Goal: Task Accomplishment & Management: Use online tool/utility

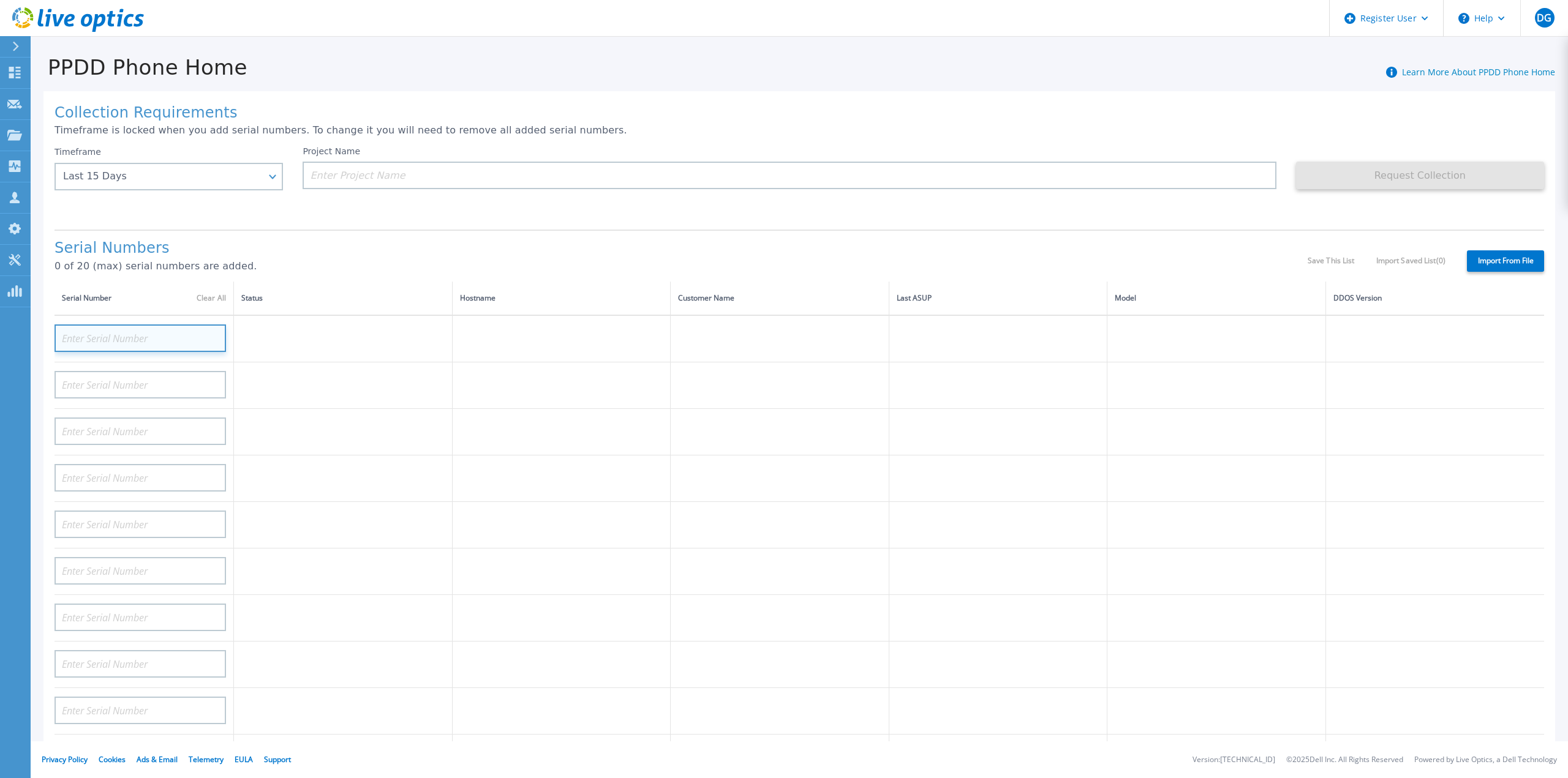
click at [117, 331] on input at bounding box center [140, 338] width 172 height 28
paste input "CKM00202800325"
type input "CKM00202800325"
click at [352, 209] on div "Collection Requirements Timeframe is locked when you add serial numbers. To cha…" at bounding box center [799, 438] width 1511 height 692
click at [241, 179] on div "Last 15 Days" at bounding box center [162, 177] width 198 height 11
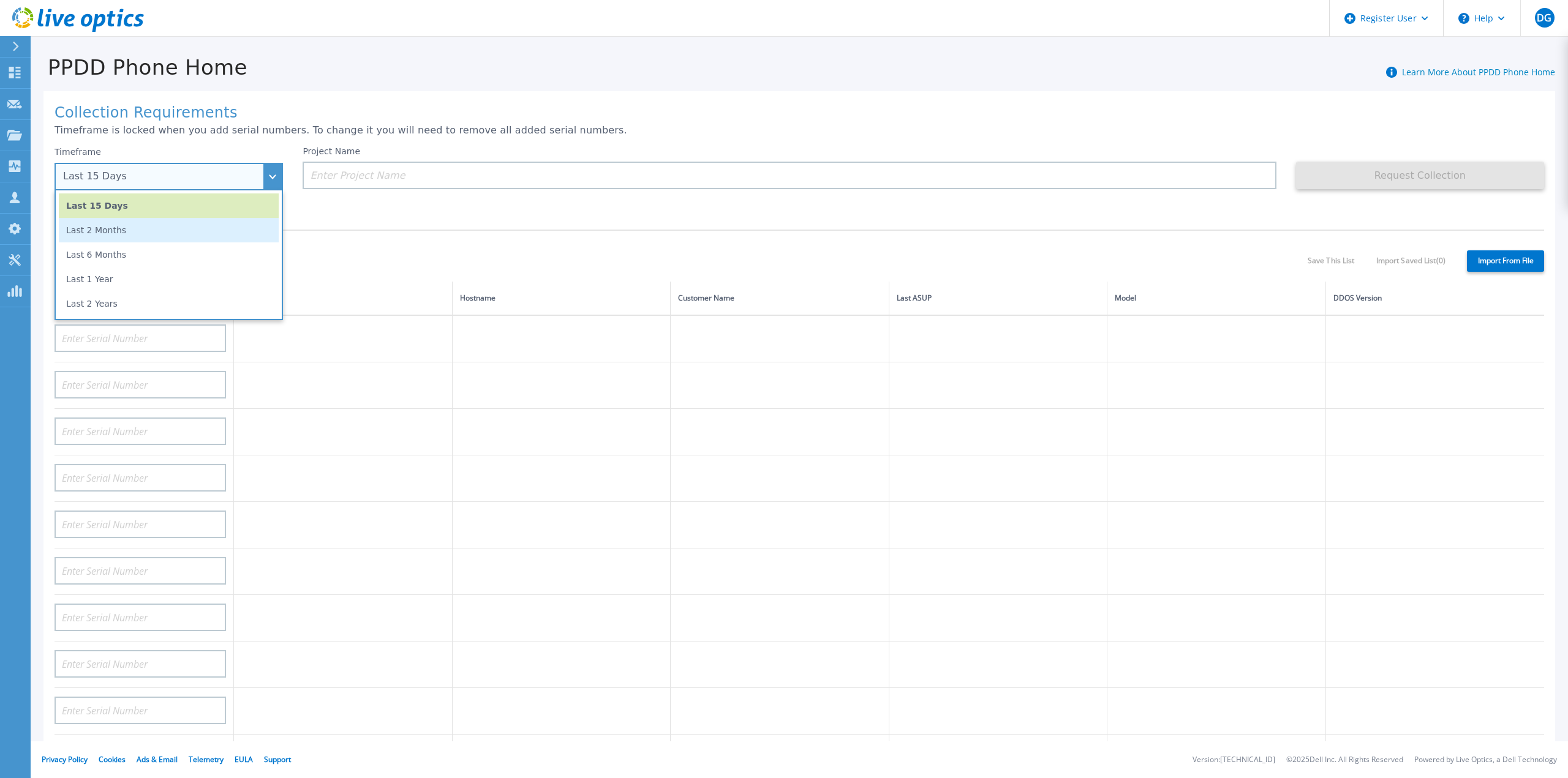
click at [145, 230] on li "Last 2 Months" at bounding box center [169, 230] width 220 height 25
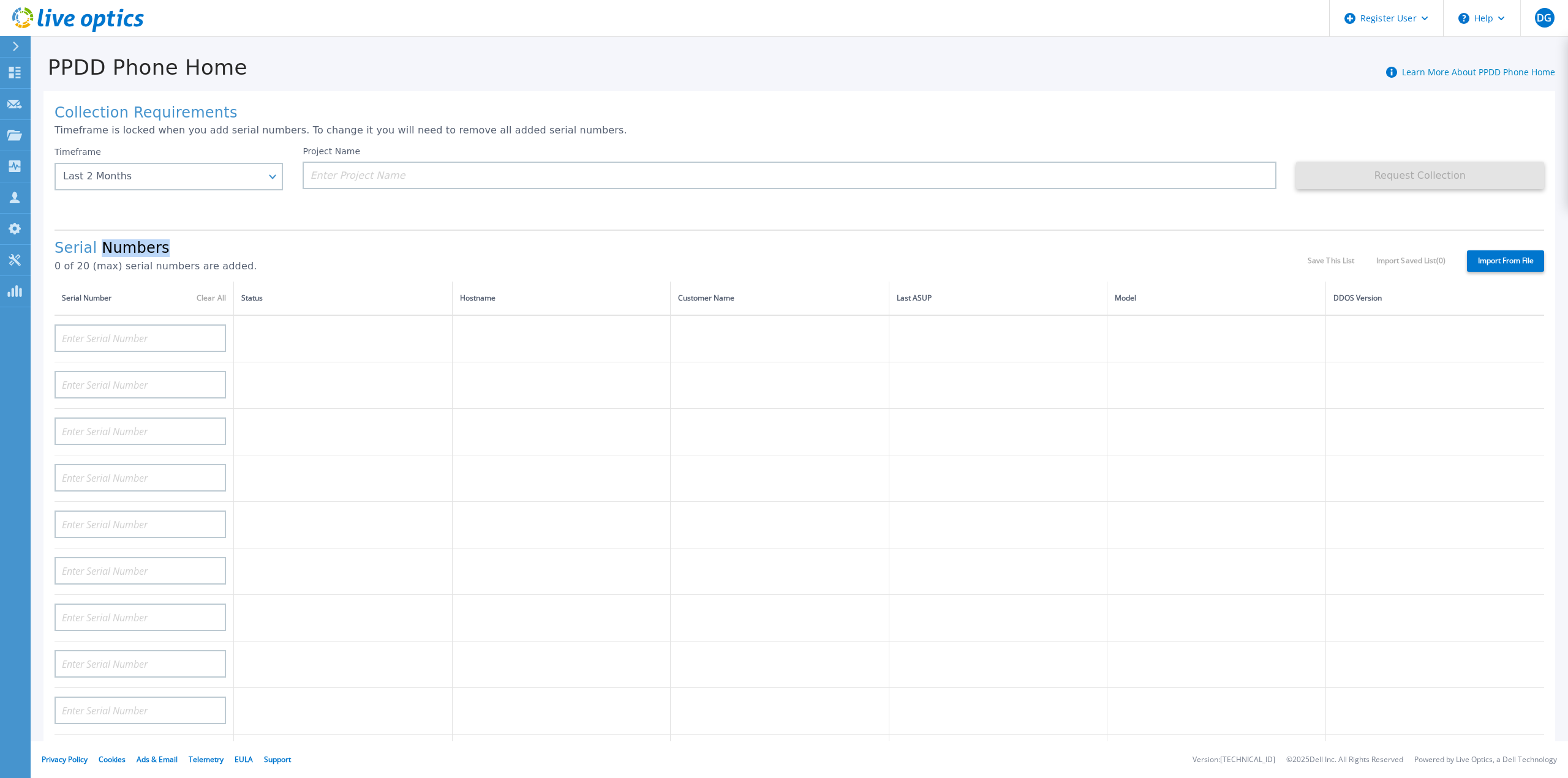
click at [145, 240] on h1 "Serial Numbers" at bounding box center [681, 248] width 1253 height 17
click at [127, 324] on input at bounding box center [140, 338] width 172 height 28
click at [243, 181] on div "Last 2 Months" at bounding box center [162, 177] width 198 height 11
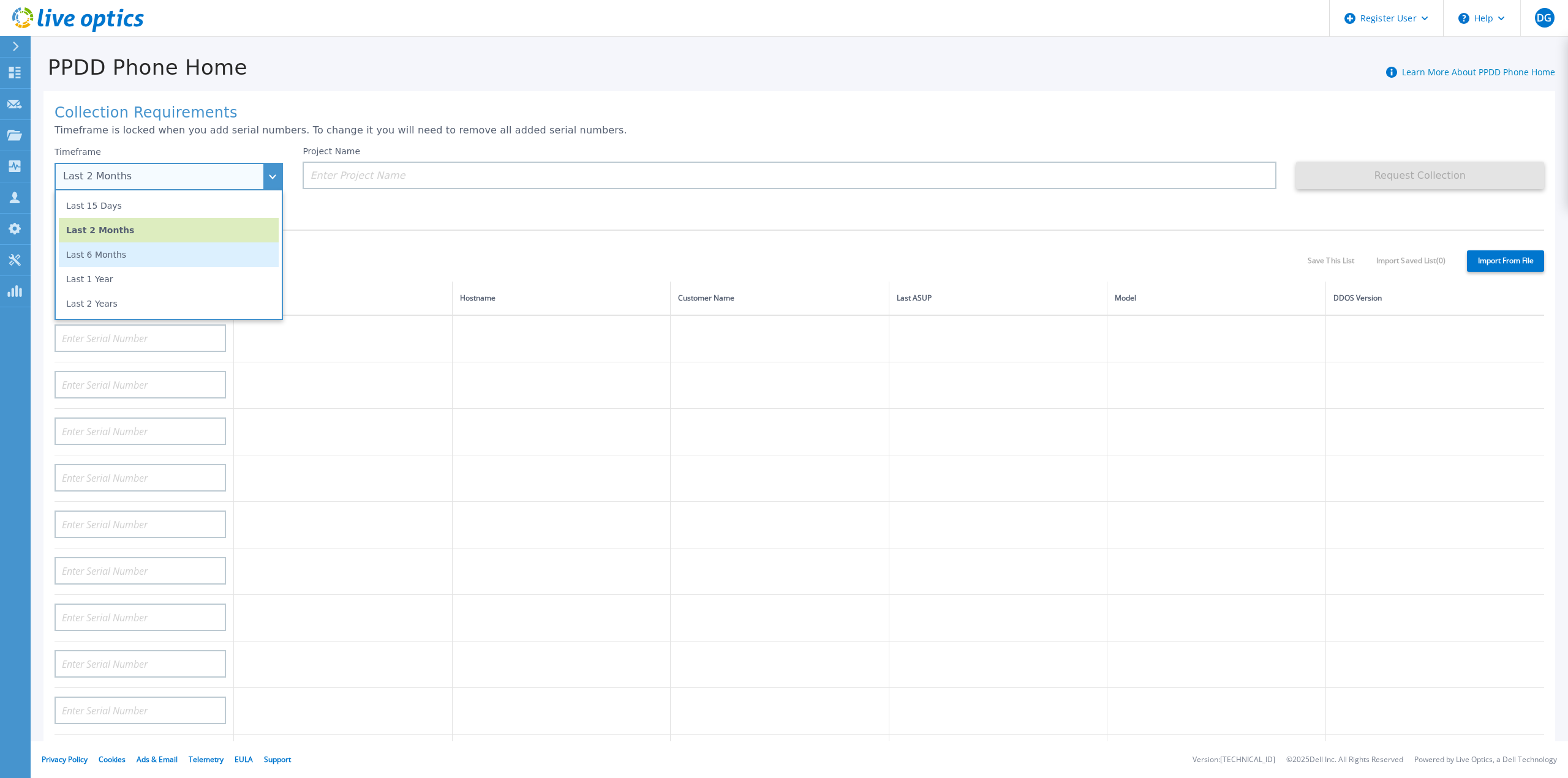
click at [128, 254] on li "Last 6 Months" at bounding box center [169, 255] width 220 height 25
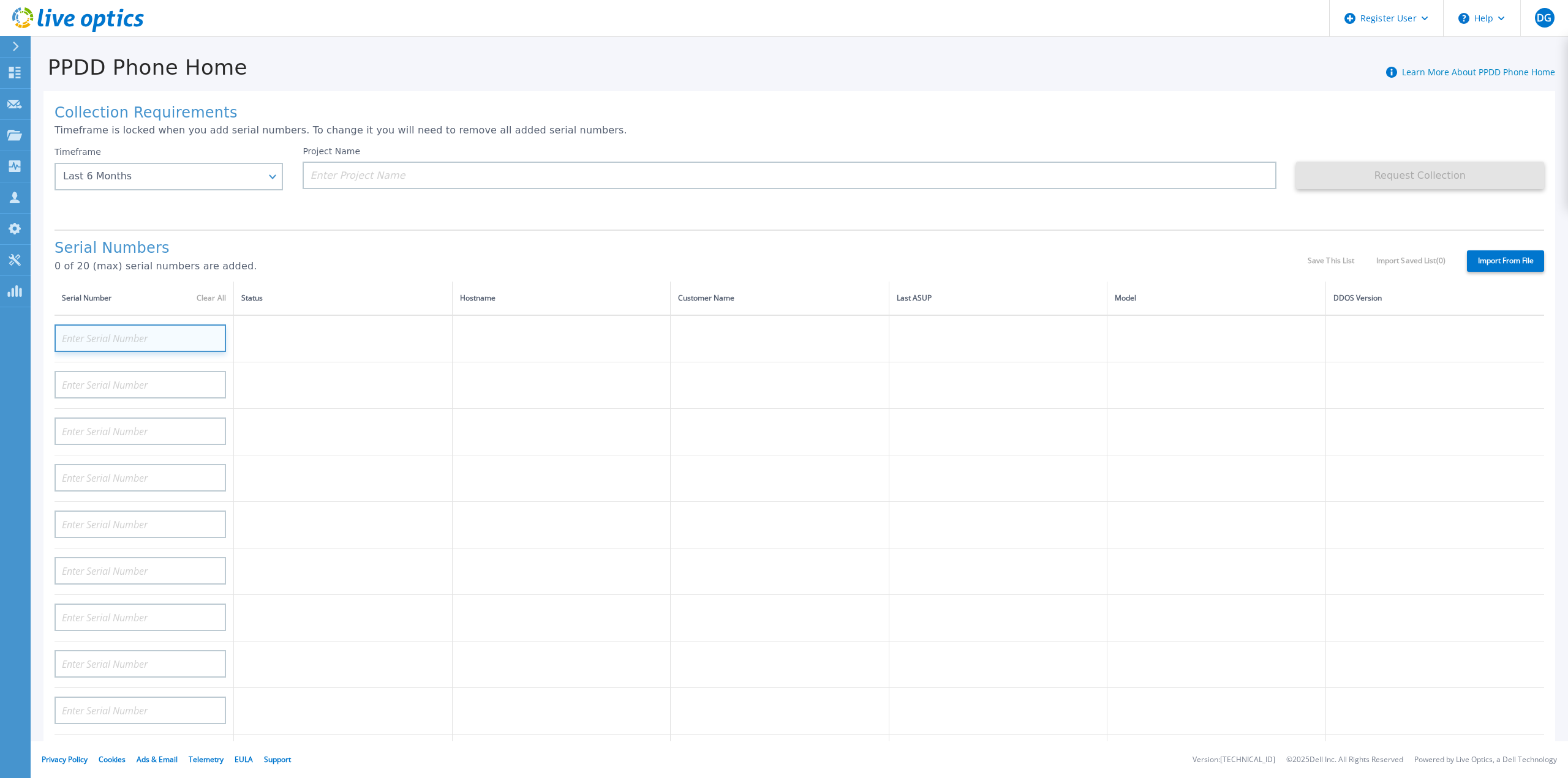
click at [118, 324] on input at bounding box center [140, 338] width 172 height 28
paste input "CKM00202800325"
type input "CKM00202800325"
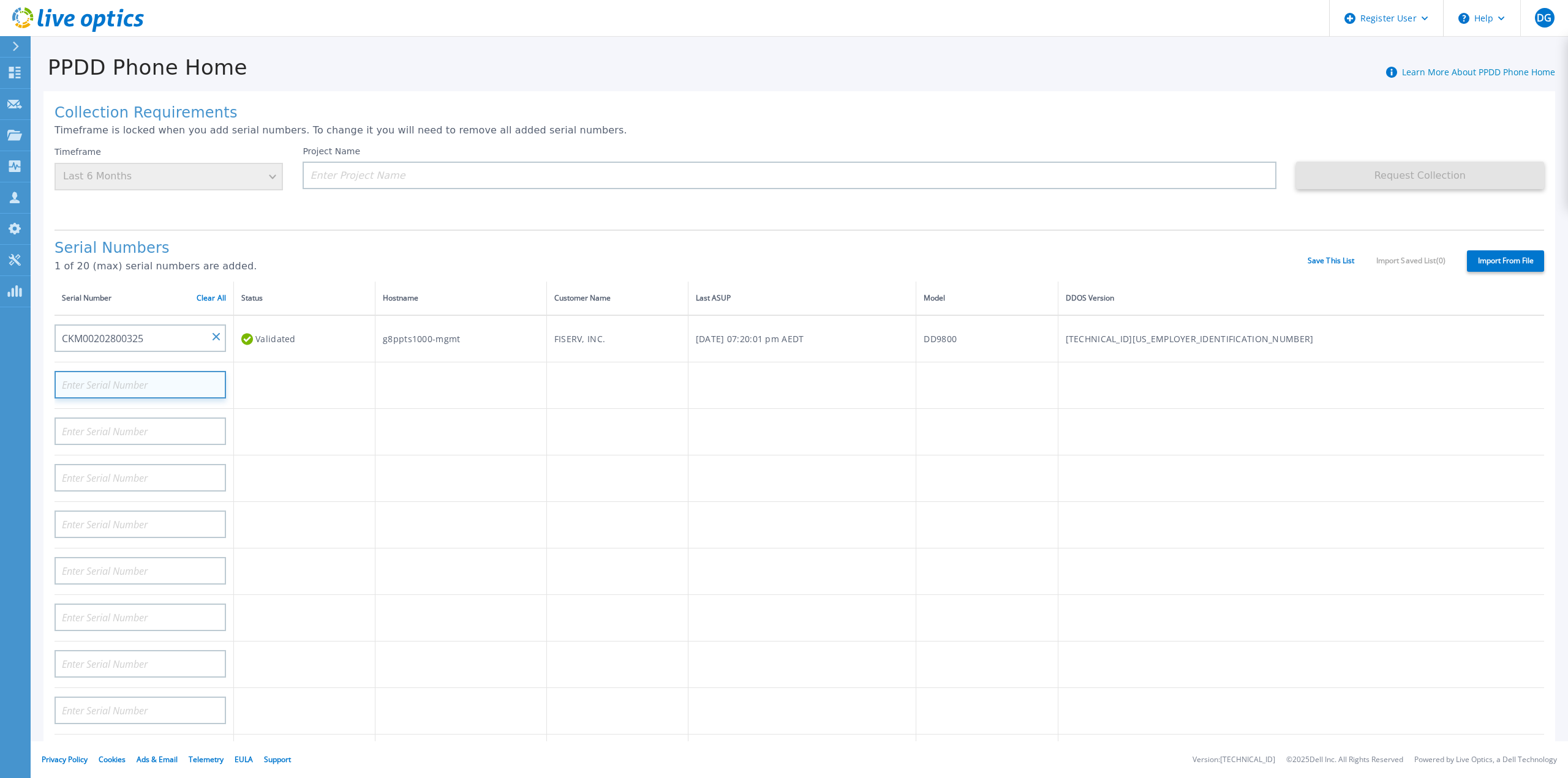
click at [89, 371] on input at bounding box center [140, 384] width 172 height 28
paste input "CKM00202800322"
type input "CKM00202800322"
click at [374, 172] on input at bounding box center [788, 175] width 973 height 28
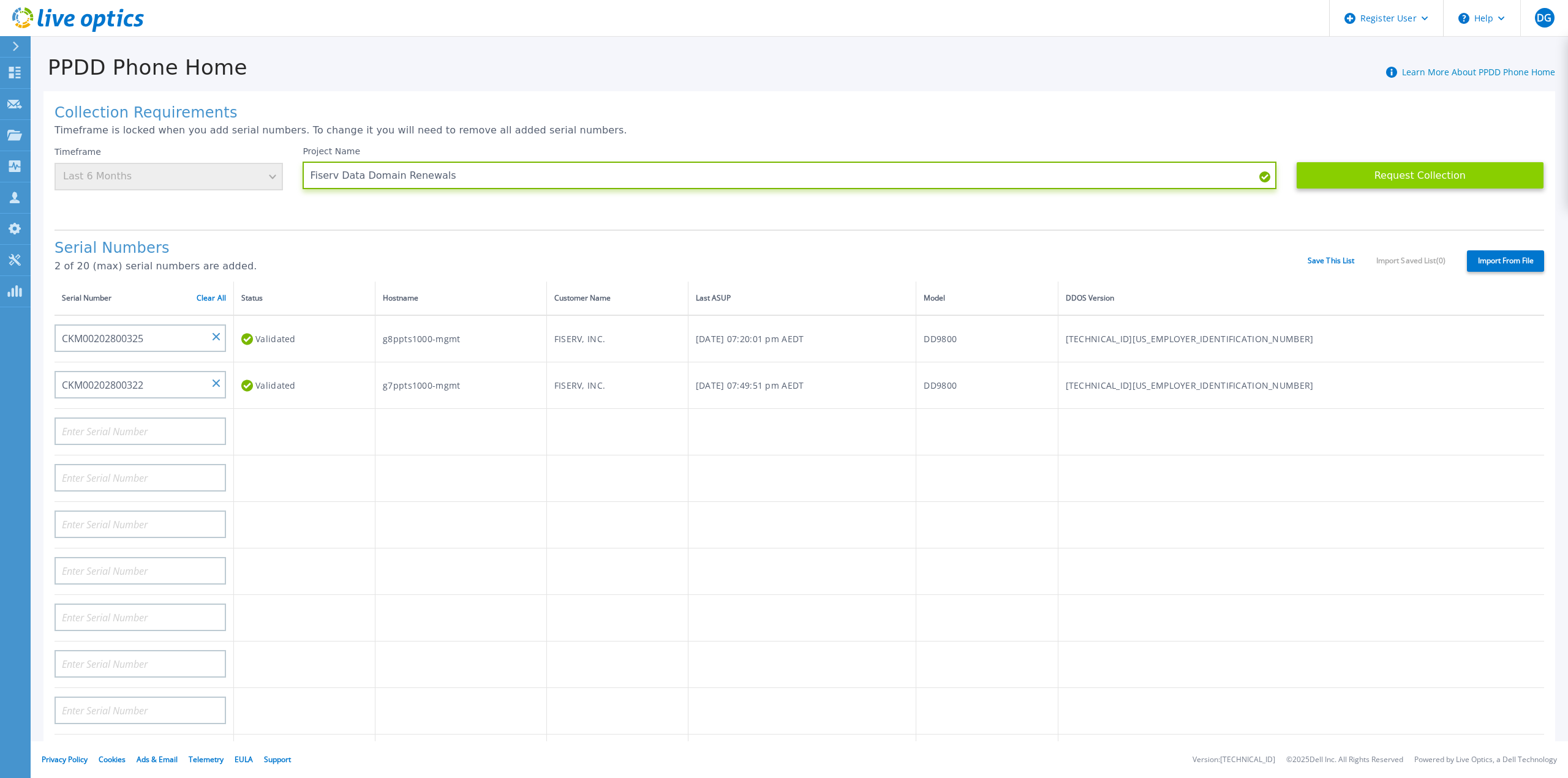
type input "Fiserv Data Domain Renewals"
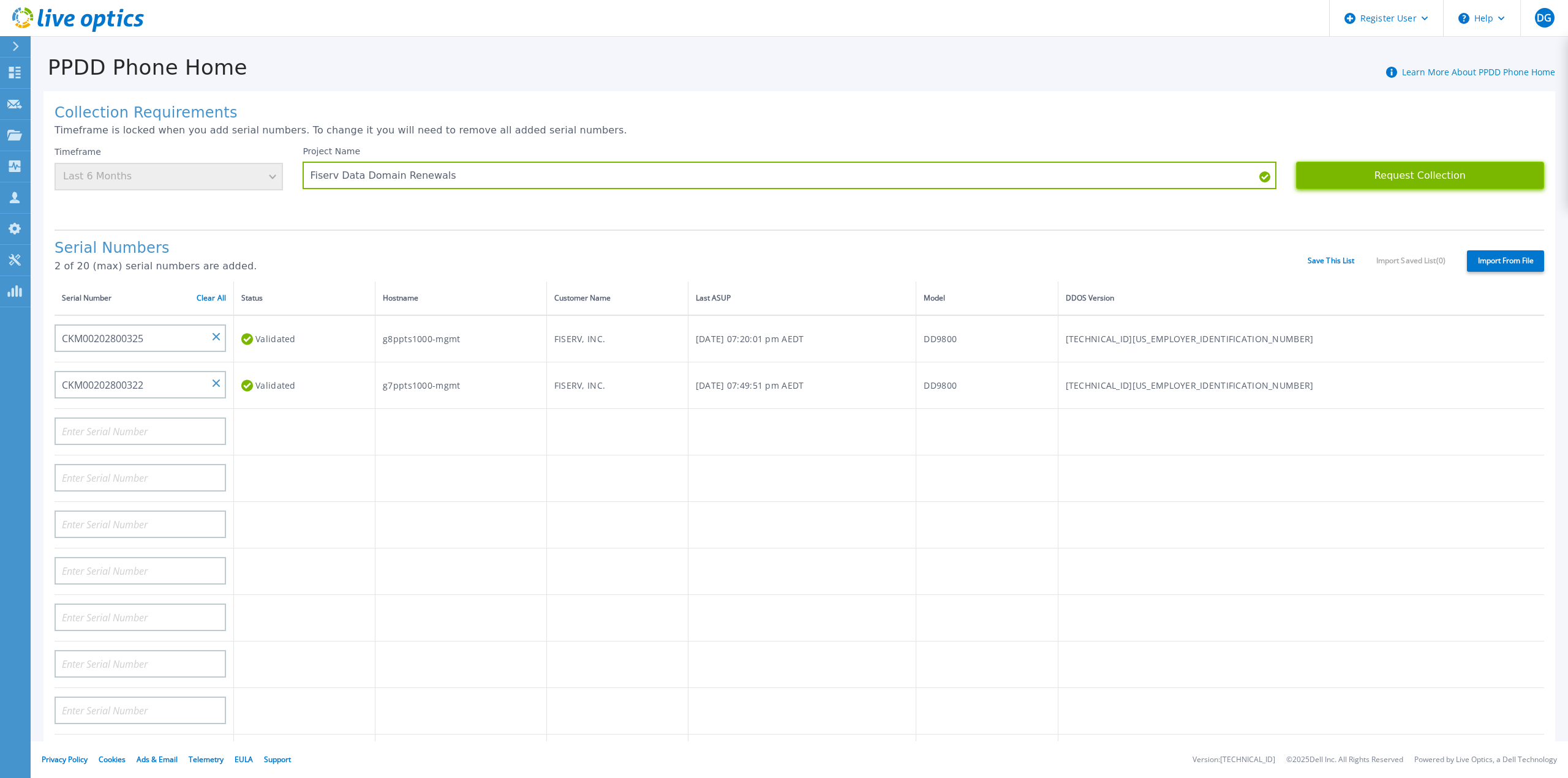
click at [1386, 178] on button "Request Collection" at bounding box center [1420, 175] width 248 height 28
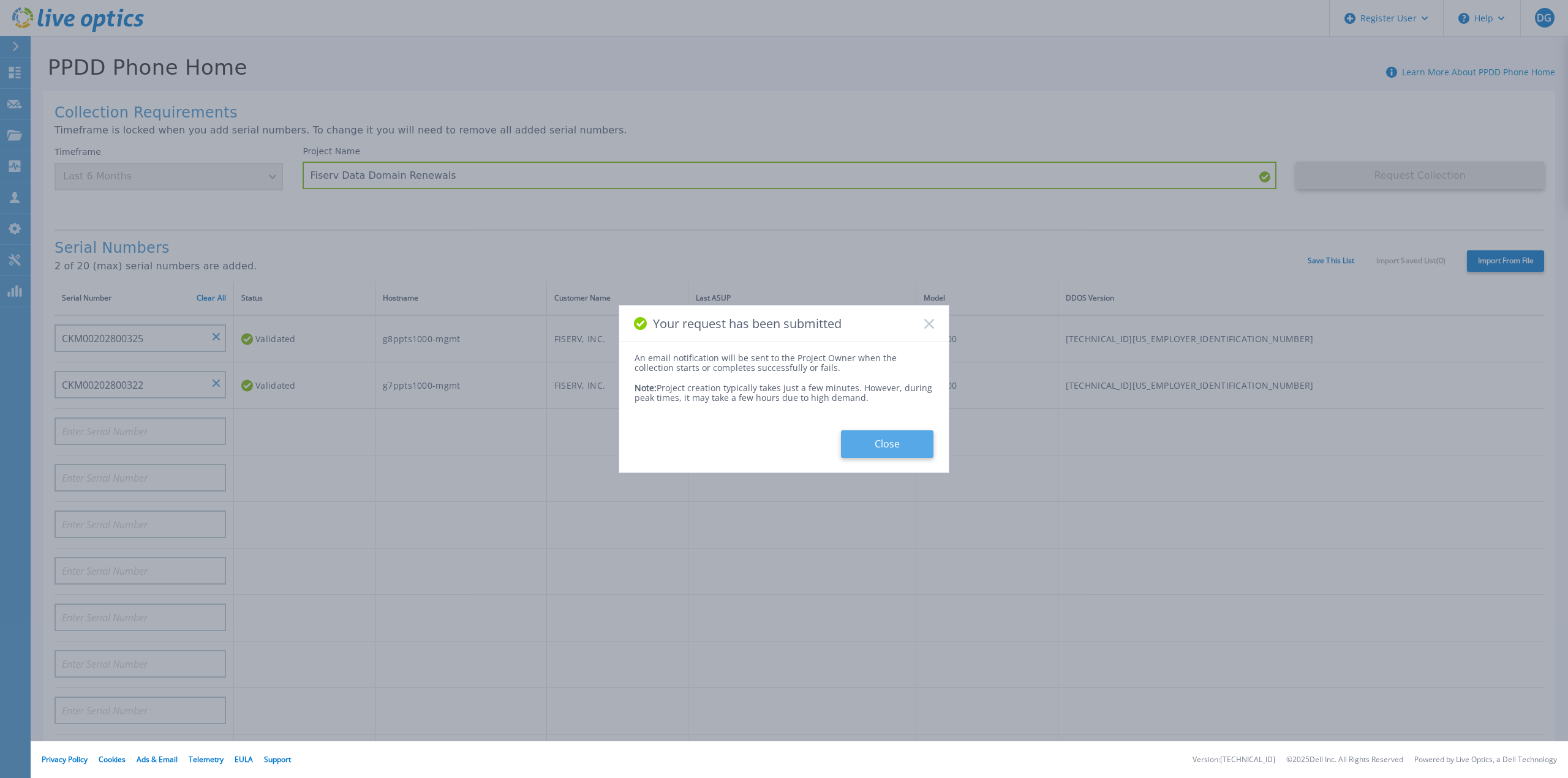
click at [906, 445] on button "Close" at bounding box center [887, 444] width 92 height 28
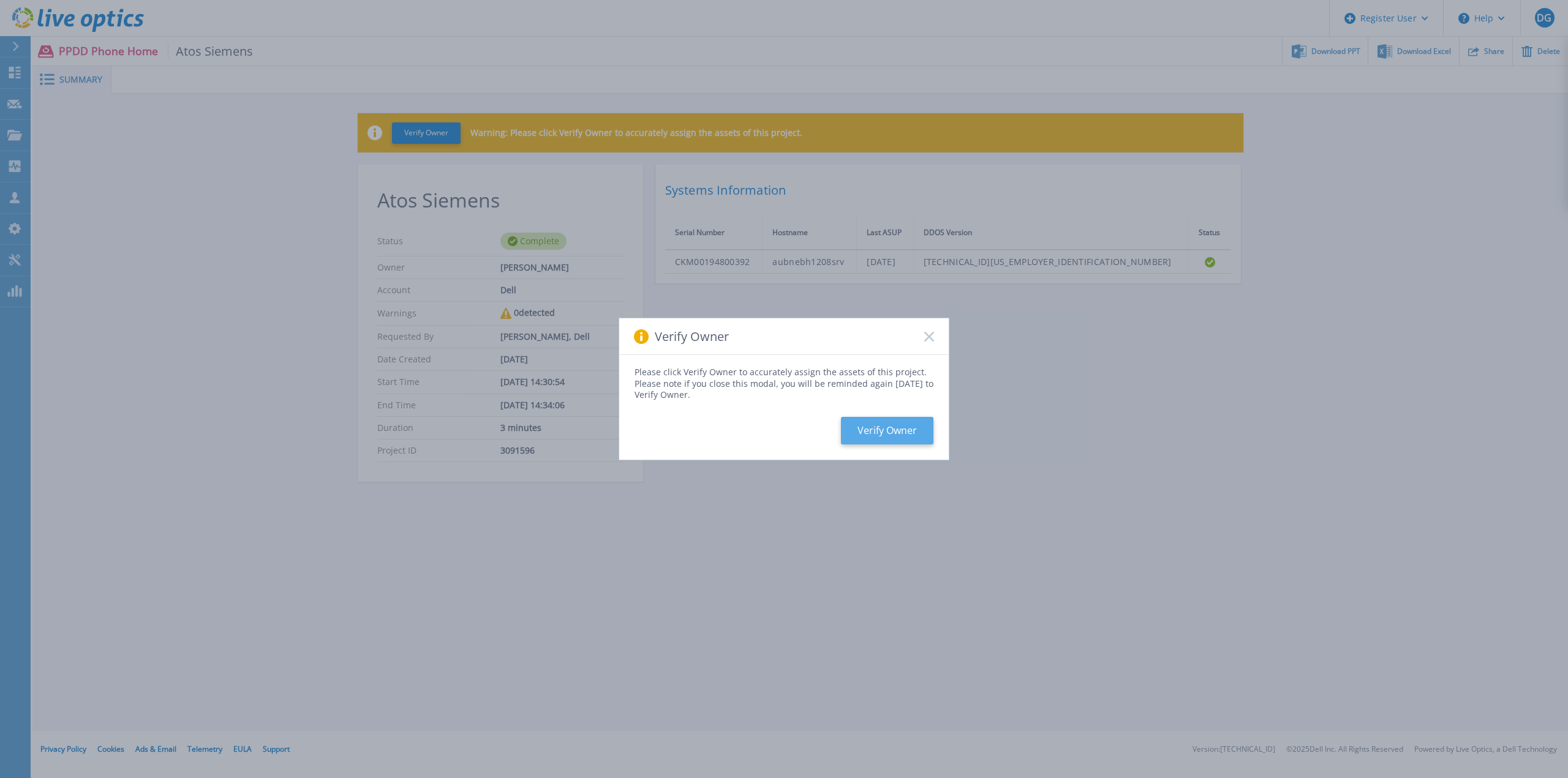
click at [884, 422] on button "Verify Owner" at bounding box center [887, 430] width 92 height 28
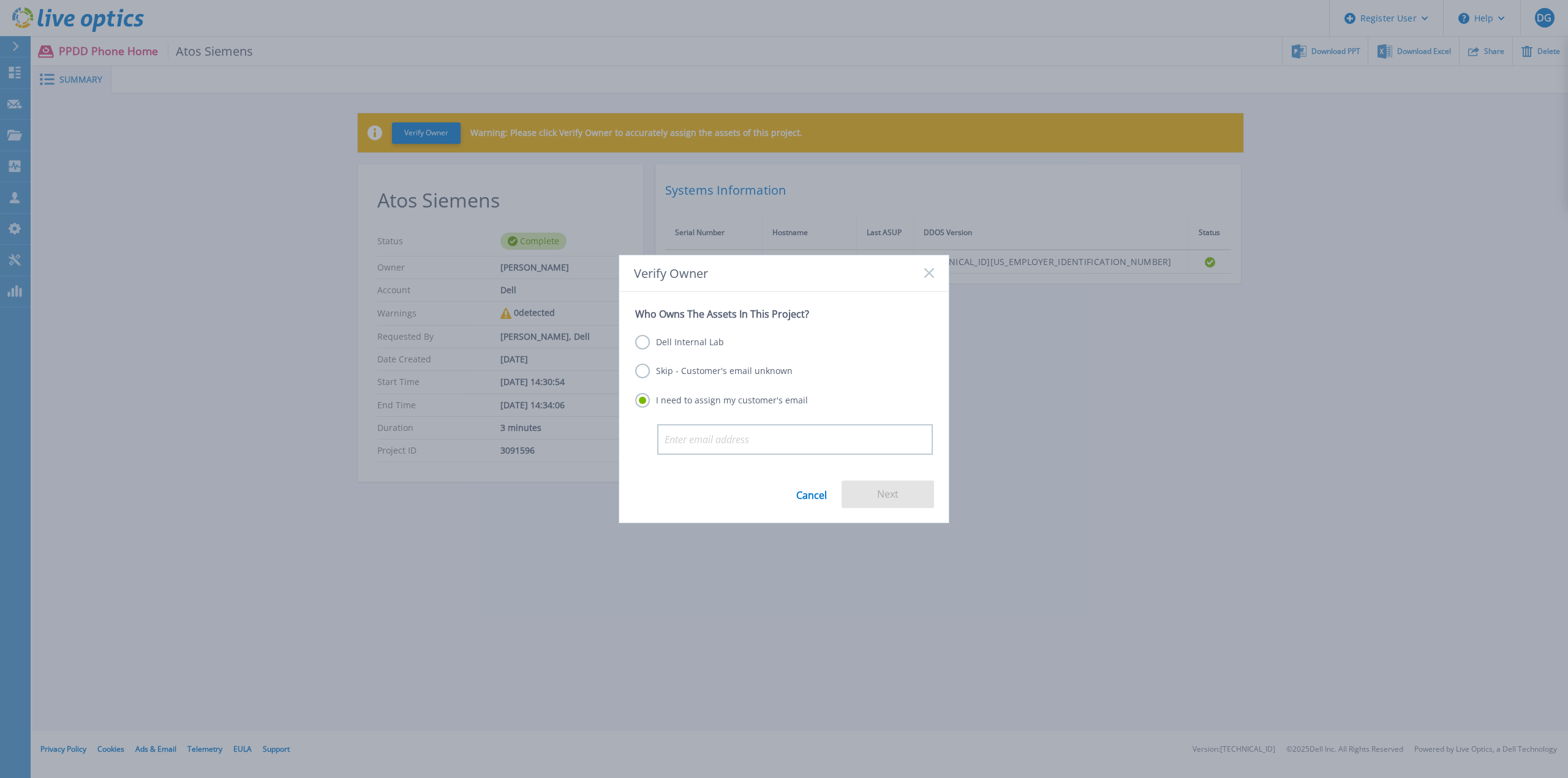
click at [646, 372] on label "Skip - Customer's email unknown" at bounding box center [714, 371] width 158 height 15
click at [0, 0] on input "Skip - Customer's email unknown" at bounding box center [0, 0] width 0 height 0
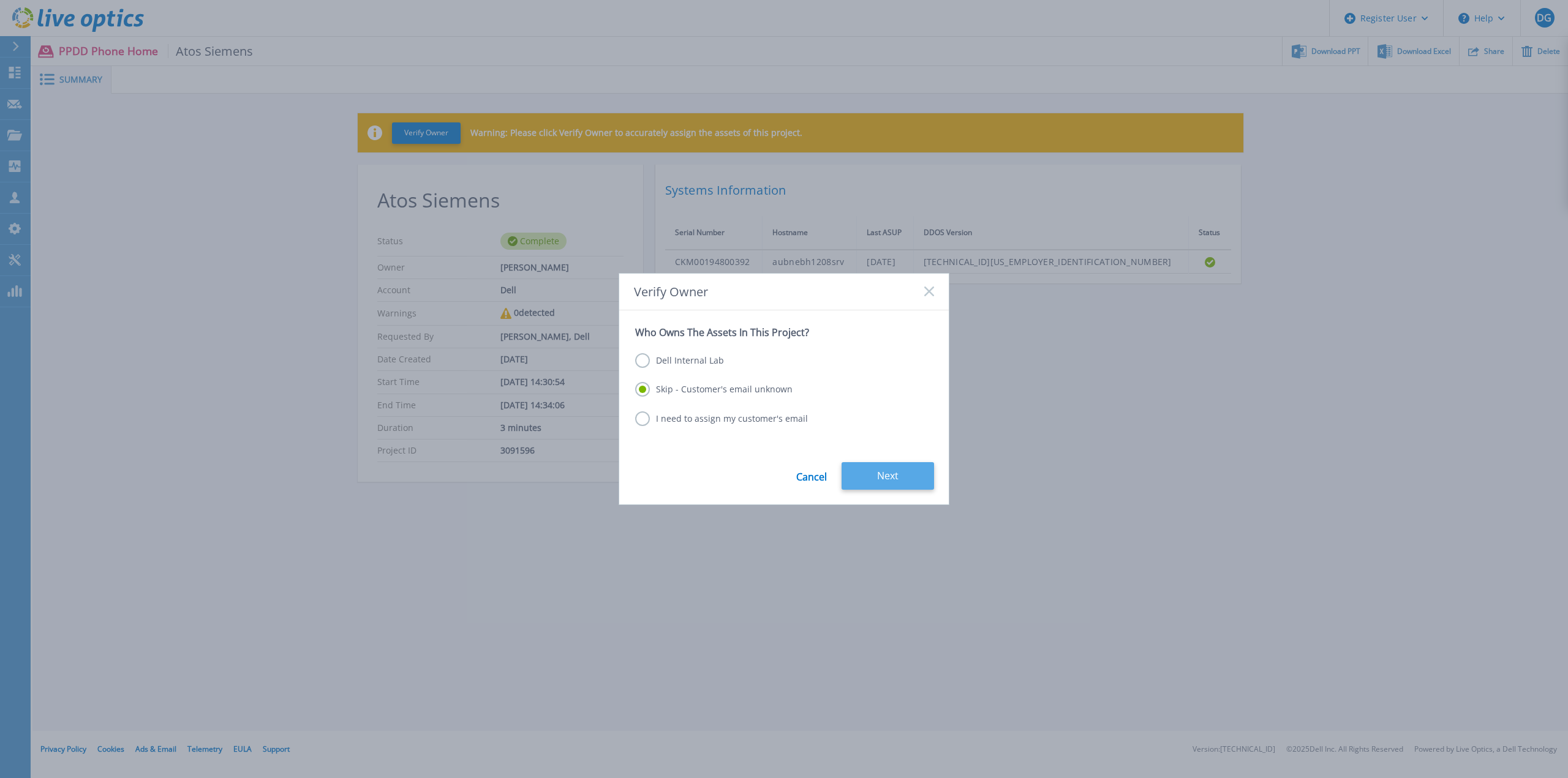
click at [890, 476] on button "Next" at bounding box center [888, 476] width 92 height 28
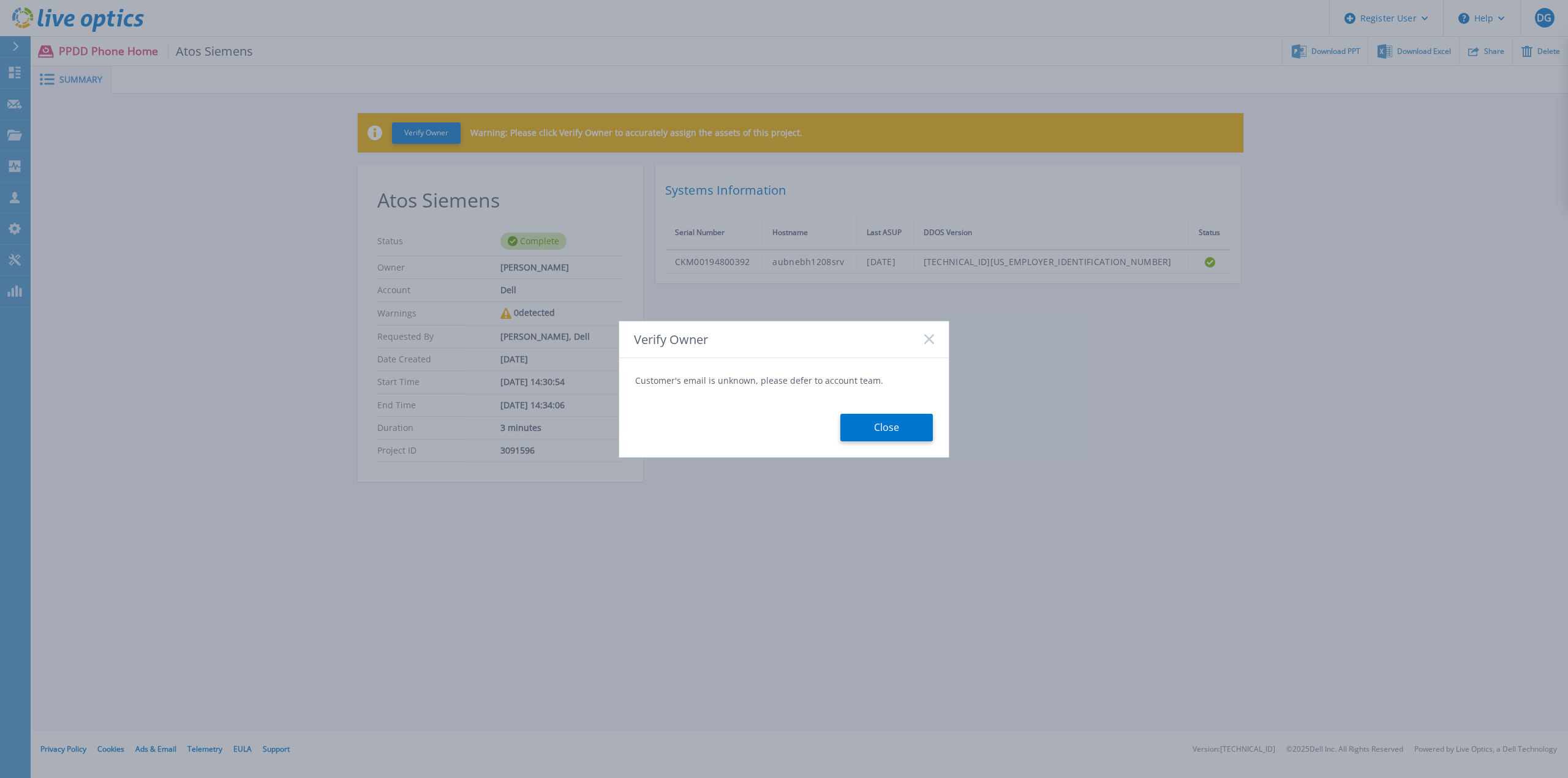
click at [882, 430] on button "Close" at bounding box center [886, 427] width 92 height 28
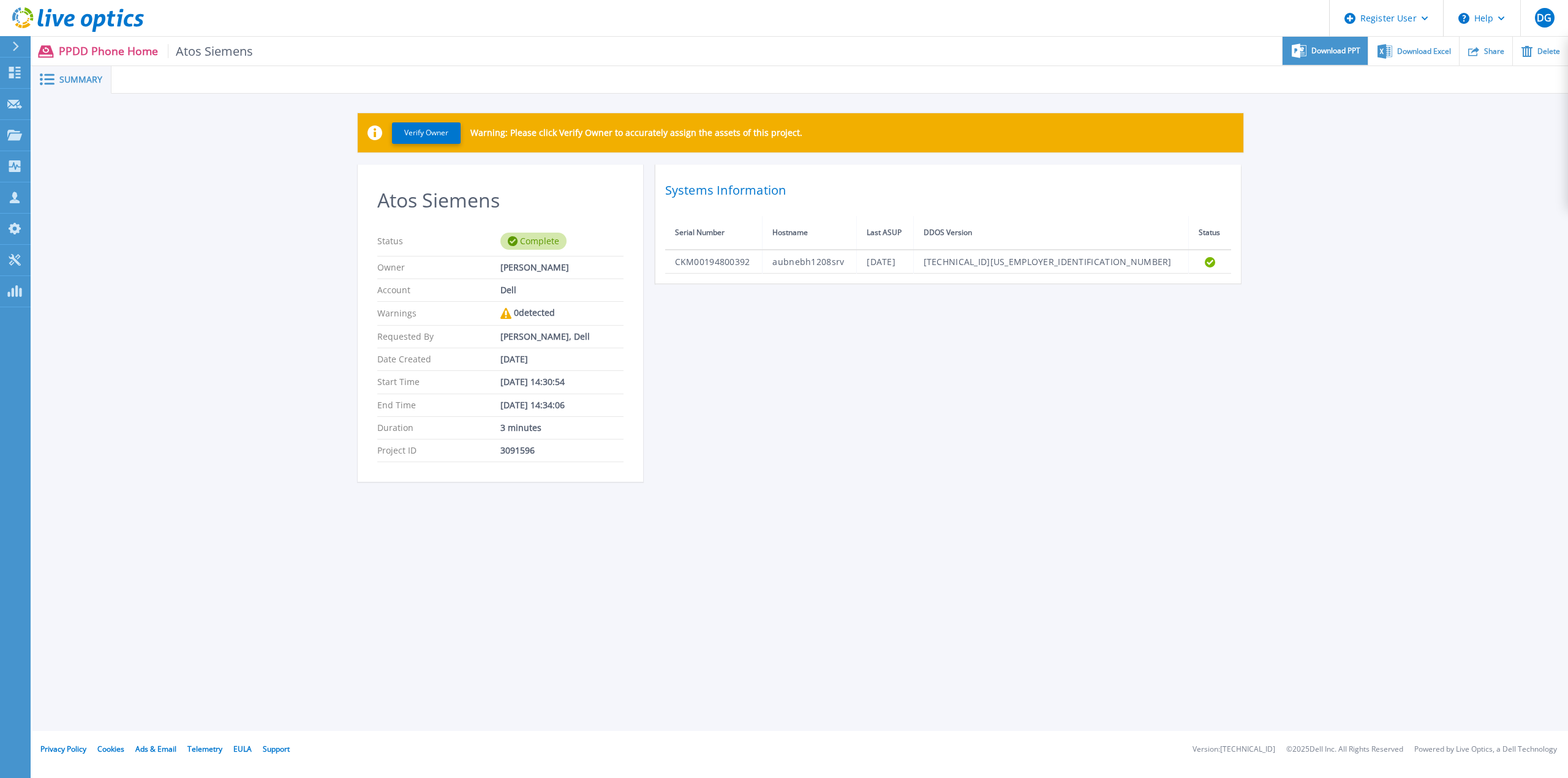
click at [1324, 52] on span "Download PPT" at bounding box center [1335, 50] width 49 height 7
